Goal: Task Accomplishment & Management: Complete application form

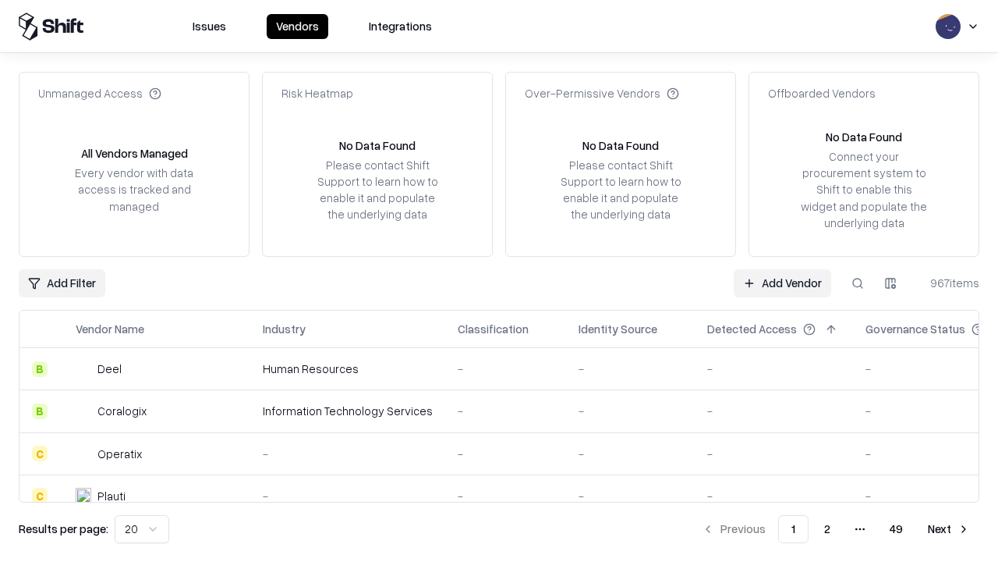
click at [782, 282] on link "Add Vendor" at bounding box center [783, 283] width 98 height 28
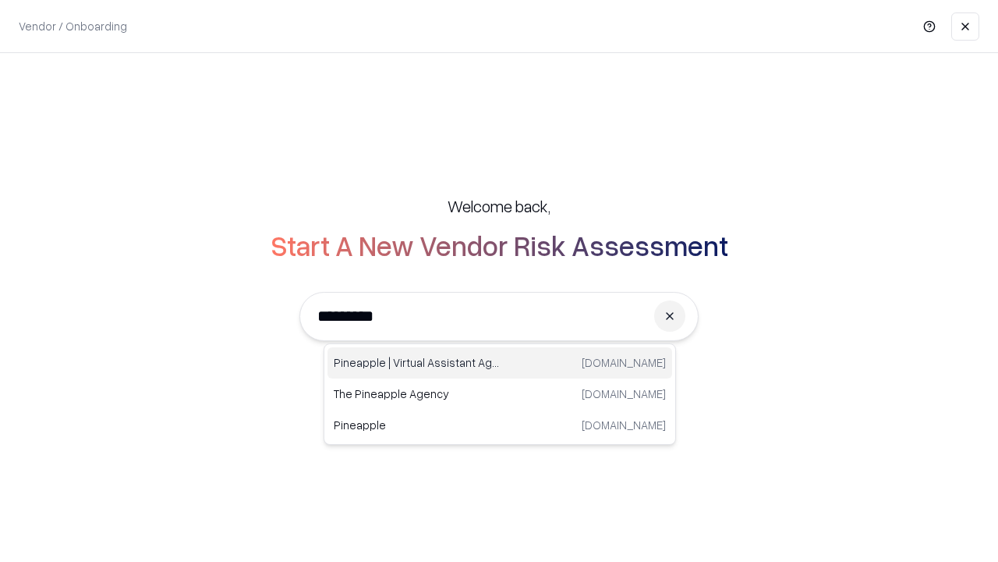
click at [500, 363] on div "Pineapple | Virtual Assistant Agency [DOMAIN_NAME]" at bounding box center [500, 362] width 345 height 31
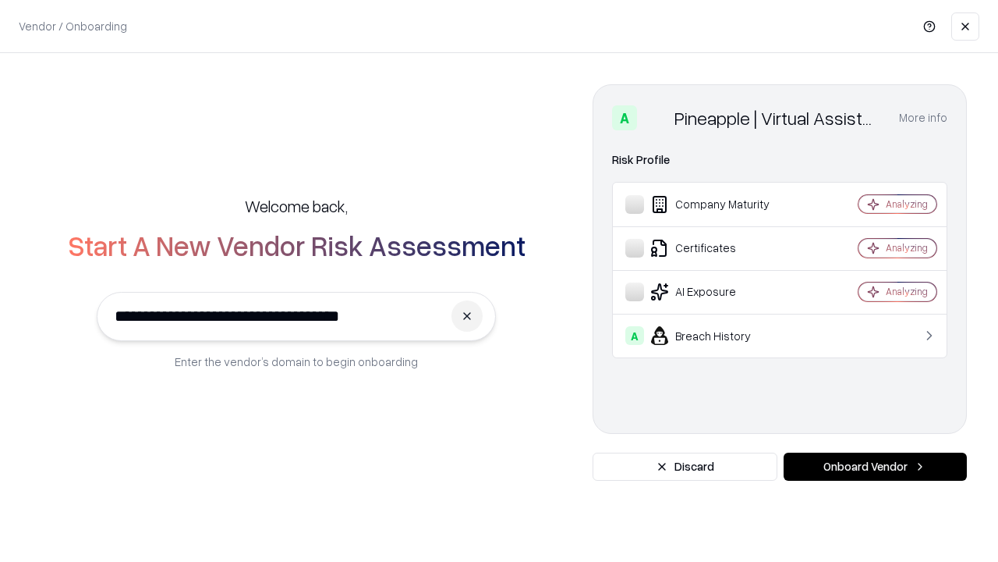
type input "**********"
click at [875, 466] on button "Onboard Vendor" at bounding box center [875, 466] width 183 height 28
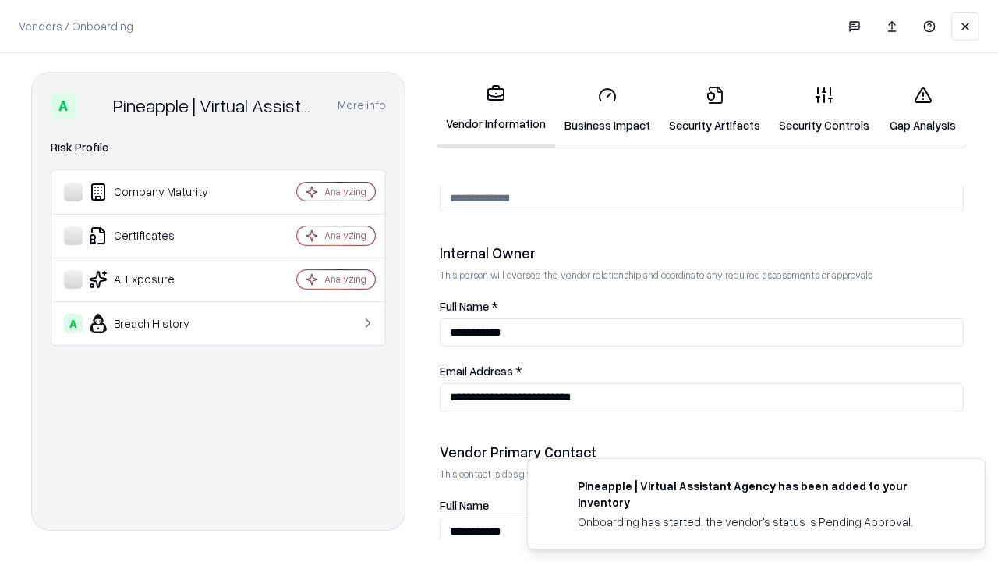
scroll to position [808, 0]
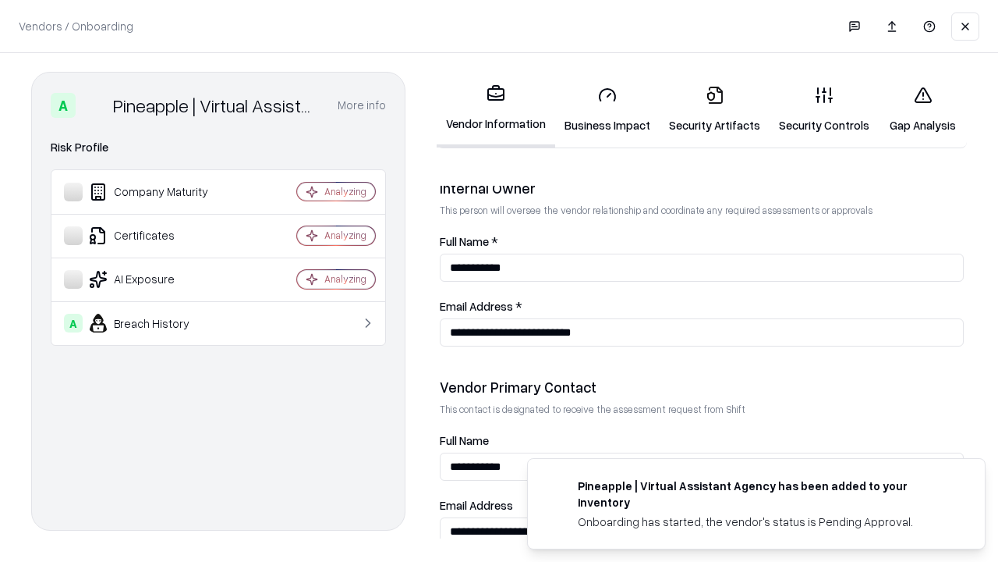
click at [714, 109] on link "Security Artifacts" at bounding box center [715, 109] width 110 height 73
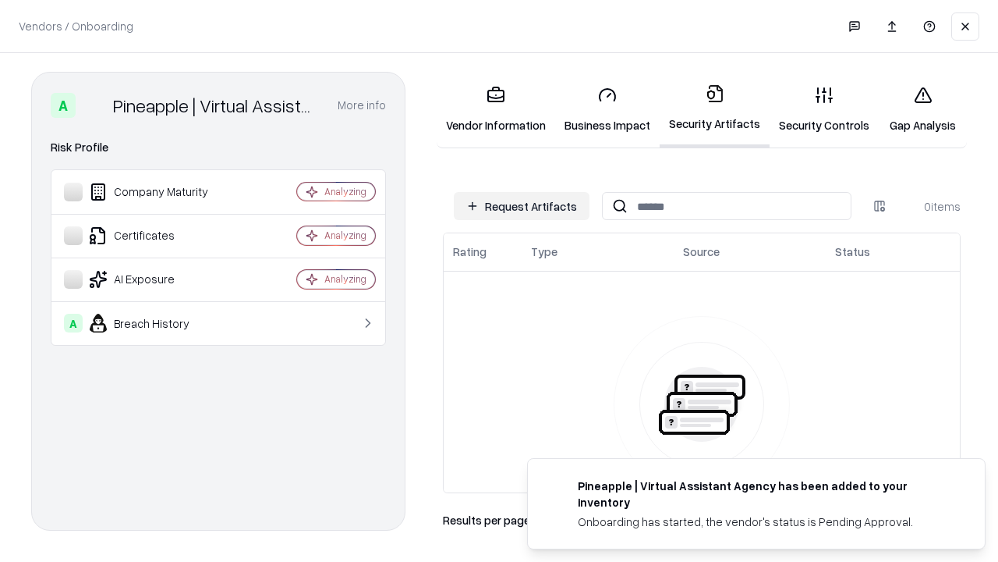
click at [522, 206] on button "Request Artifacts" at bounding box center [522, 206] width 136 height 28
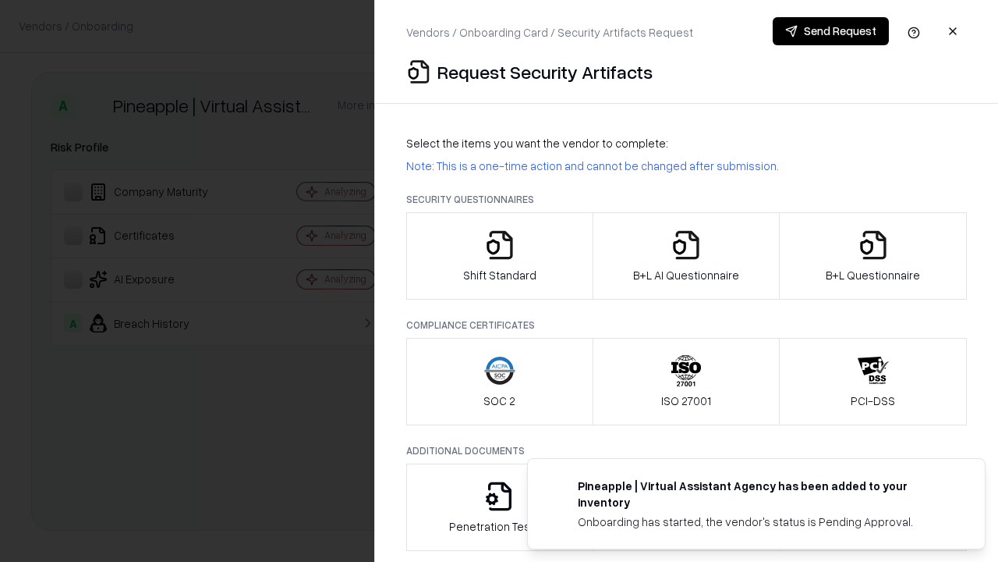
click at [873, 256] on icon "button" at bounding box center [873, 244] width 31 height 31
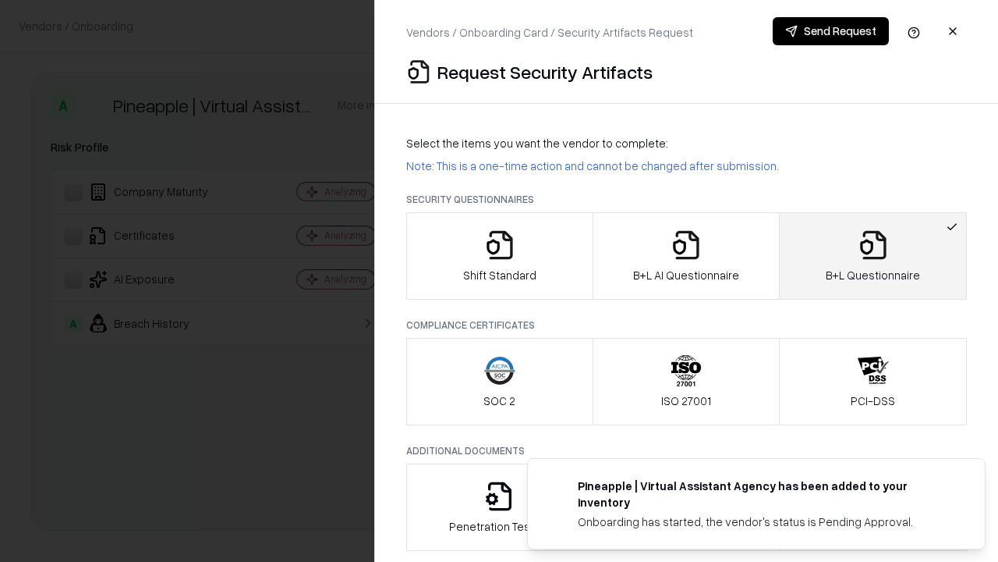
click at [686, 256] on icon "button" at bounding box center [686, 244] width 31 height 31
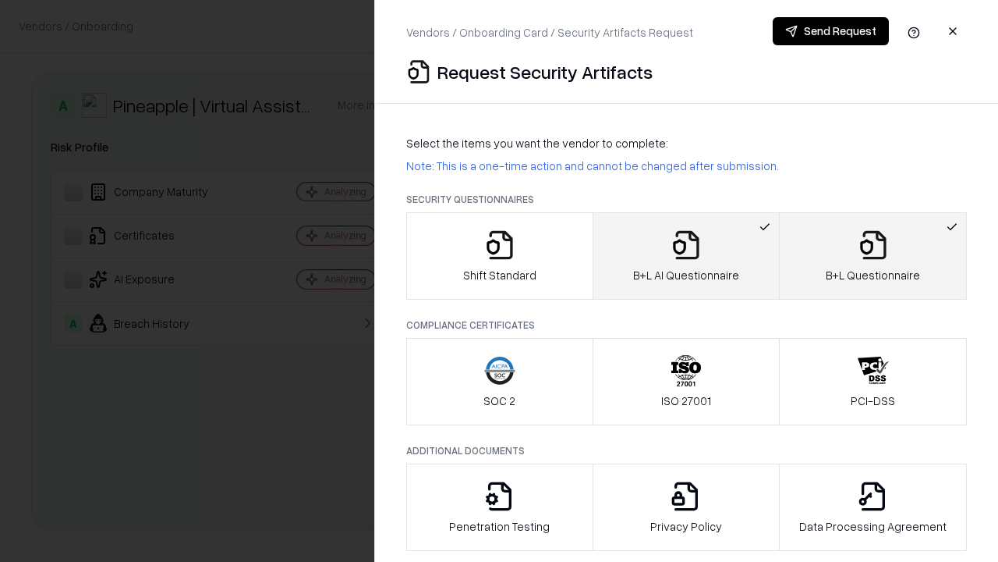
click at [831, 31] on button "Send Request" at bounding box center [831, 31] width 116 height 28
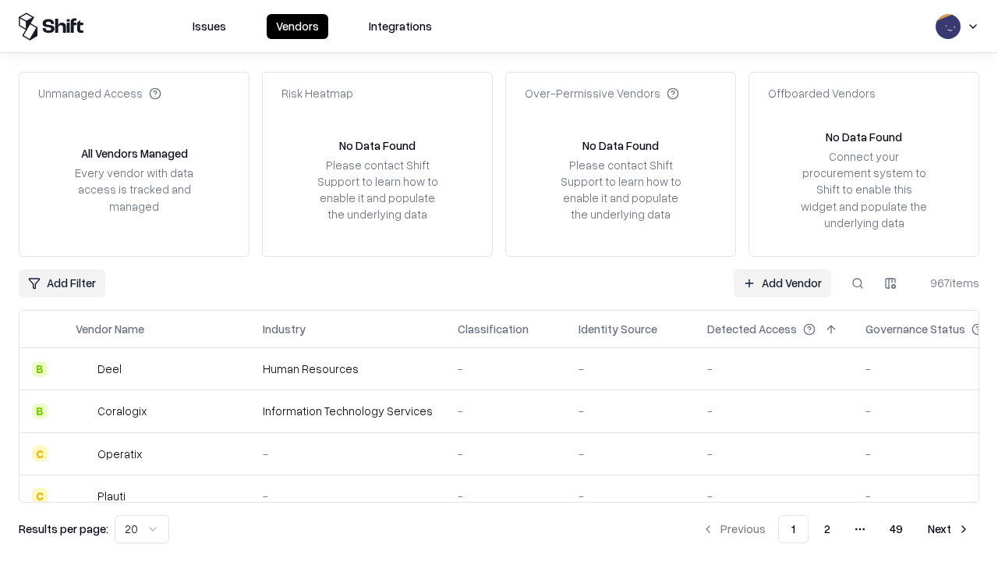
click at [858, 282] on button at bounding box center [858, 283] width 28 height 28
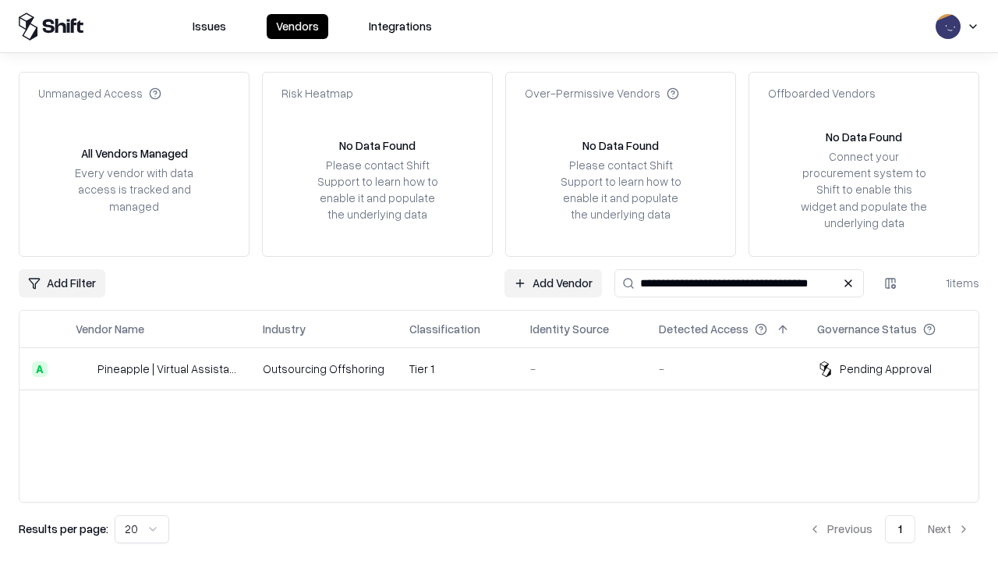
type input "**********"
click at [509, 368] on td "Tier 1" at bounding box center [457, 369] width 121 height 42
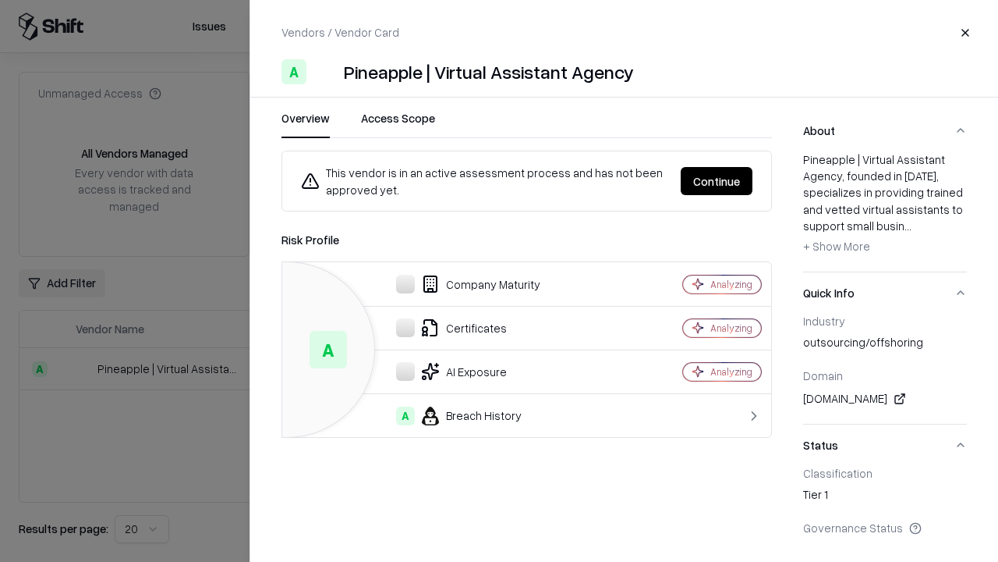
click at [717, 181] on button "Continue" at bounding box center [717, 181] width 72 height 28
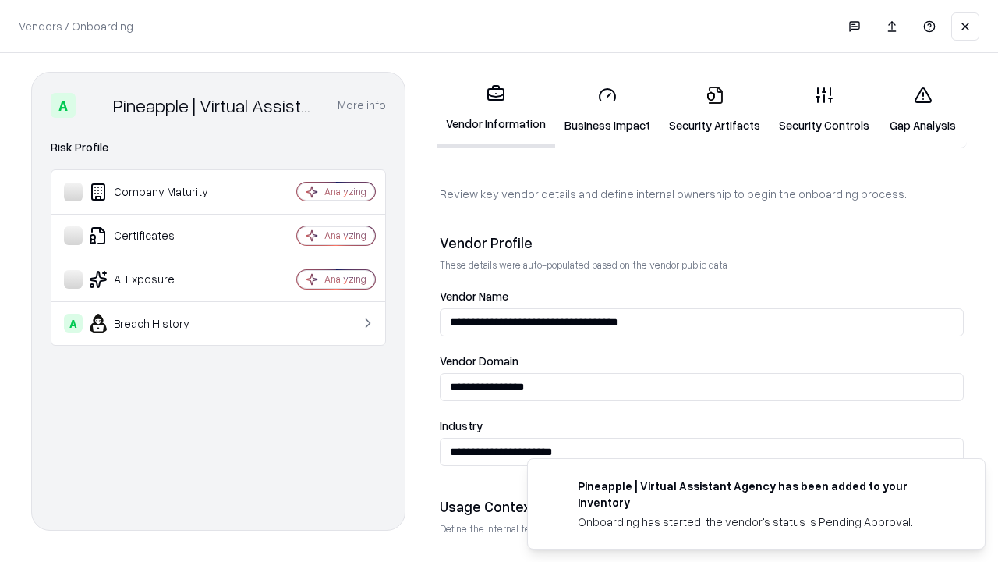
click at [714, 109] on link "Security Artifacts" at bounding box center [715, 109] width 110 height 73
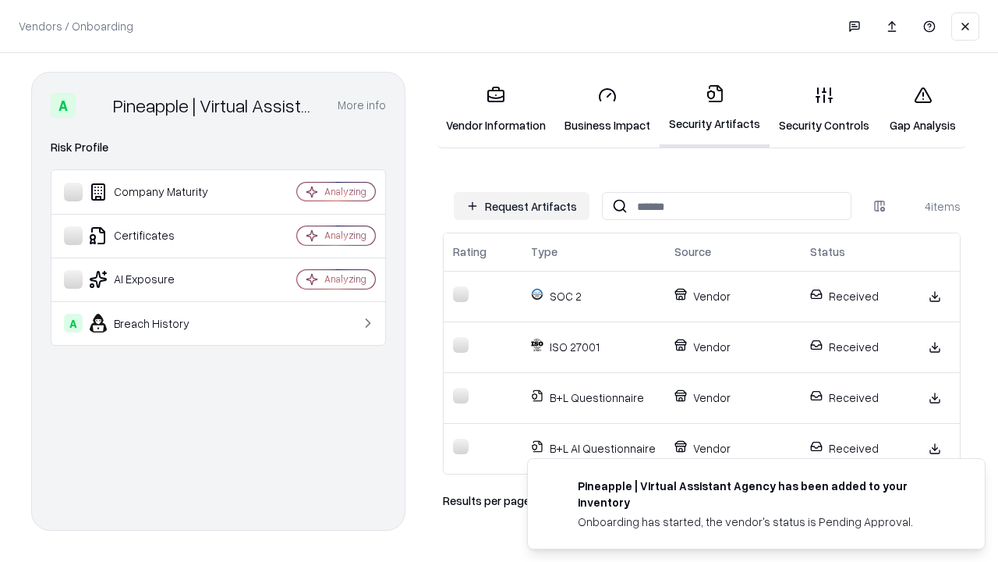
click at [923, 109] on link "Gap Analysis" at bounding box center [923, 109] width 88 height 73
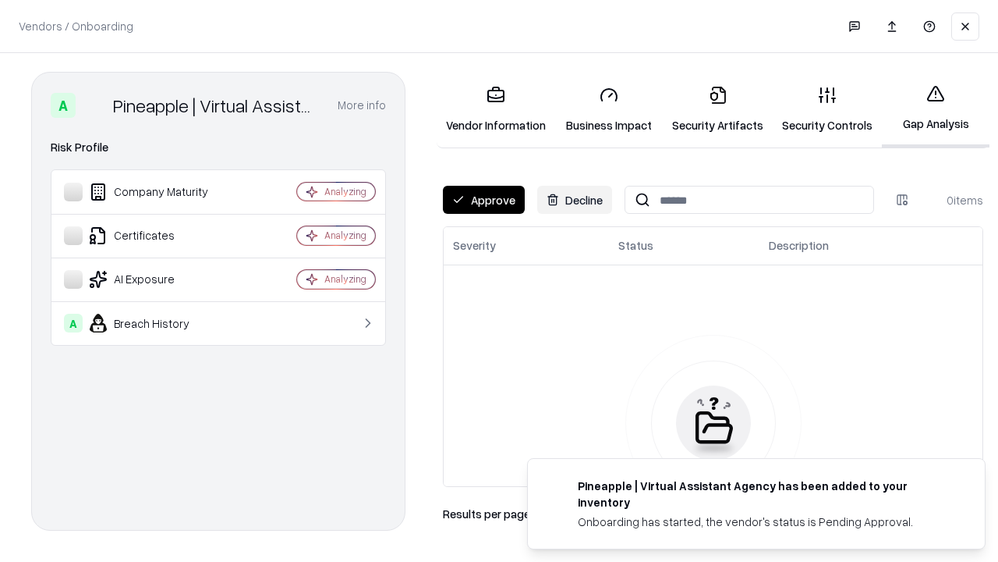
click at [484, 200] on button "Approve" at bounding box center [484, 200] width 82 height 28
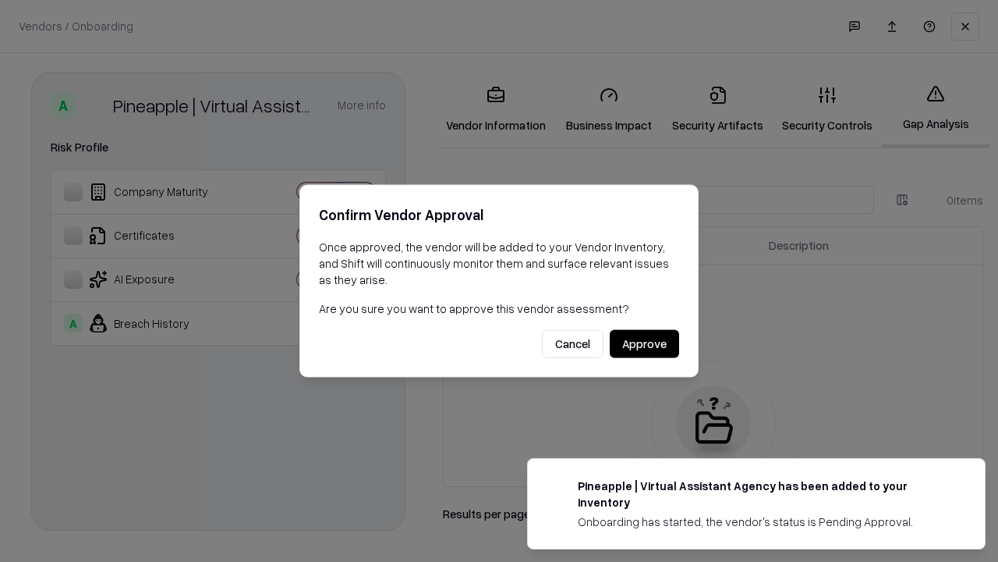
click at [644, 343] on button "Approve" at bounding box center [644, 344] width 69 height 28
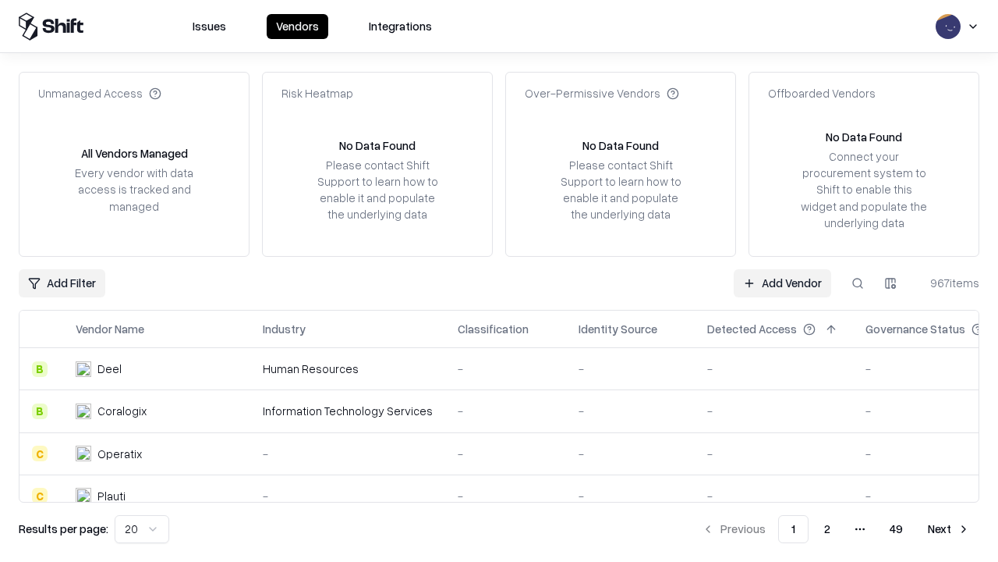
type input "**********"
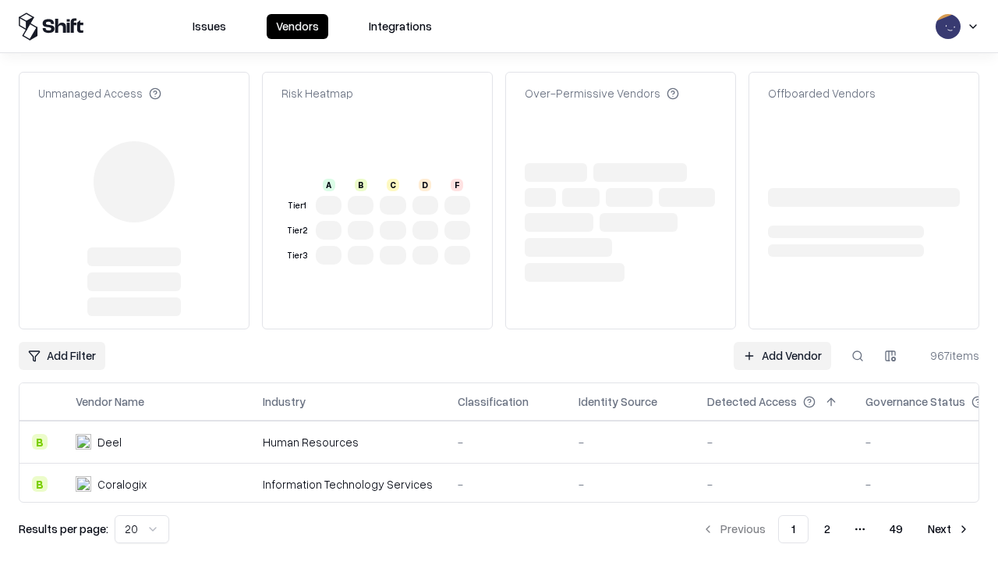
click at [782, 342] on link "Add Vendor" at bounding box center [783, 356] width 98 height 28
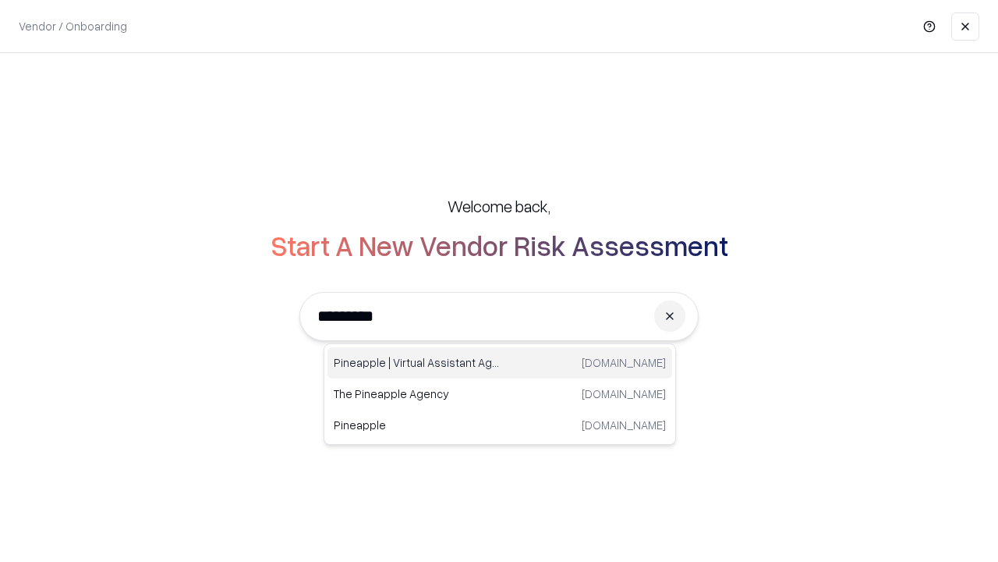
click at [500, 363] on div "Pineapple | Virtual Assistant Agency [DOMAIN_NAME]" at bounding box center [500, 362] width 345 height 31
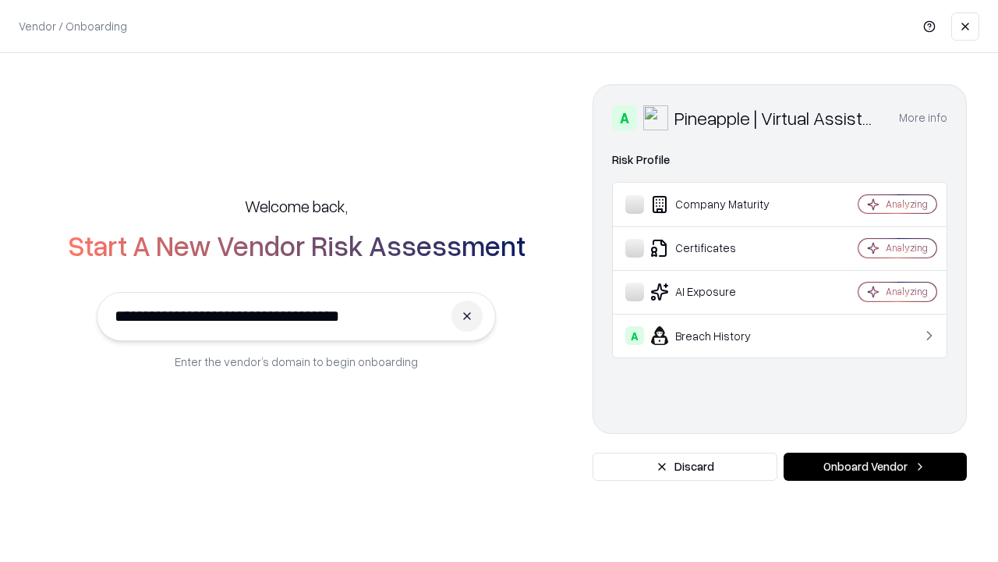
type input "**********"
click at [875, 466] on button "Onboard Vendor" at bounding box center [875, 466] width 183 height 28
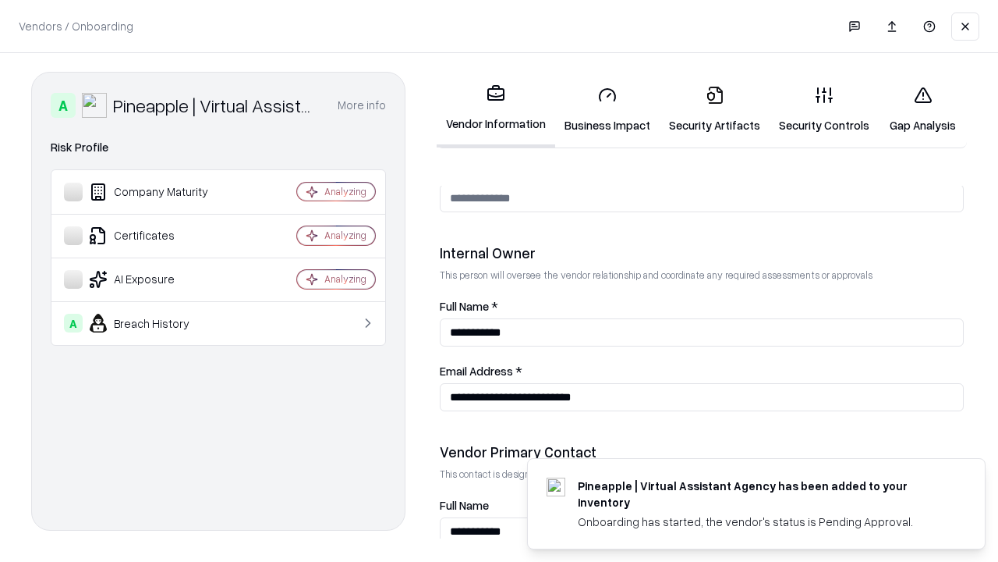
scroll to position [808, 0]
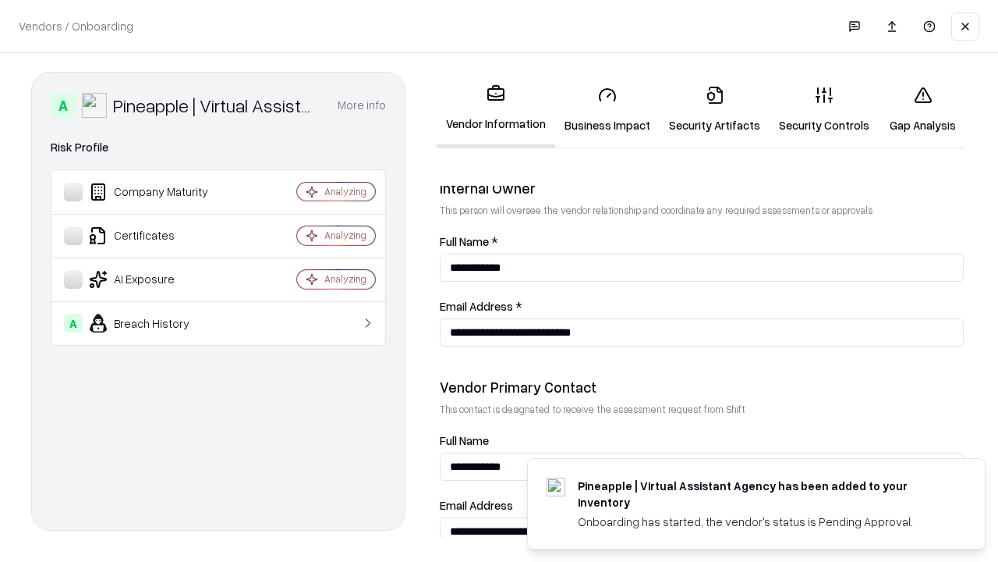
click at [923, 109] on link "Gap Analysis" at bounding box center [923, 109] width 88 height 73
